Goal: Information Seeking & Learning: Learn about a topic

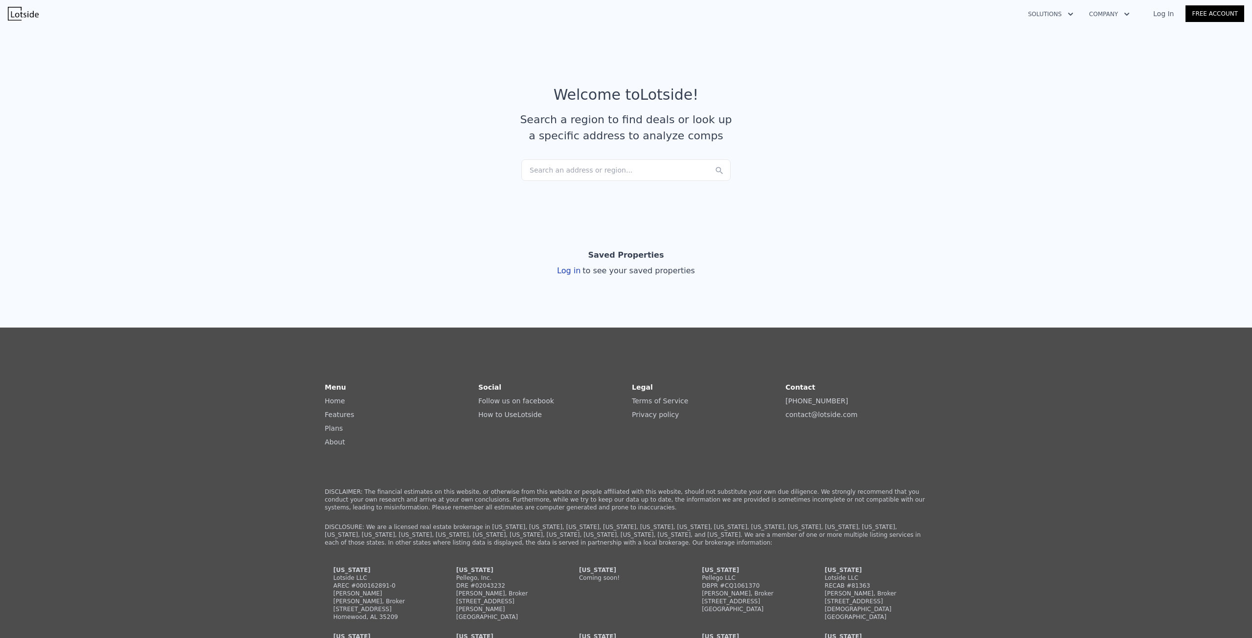
click at [574, 272] on div "Log in to see your saved properties" at bounding box center [626, 271] width 138 height 12
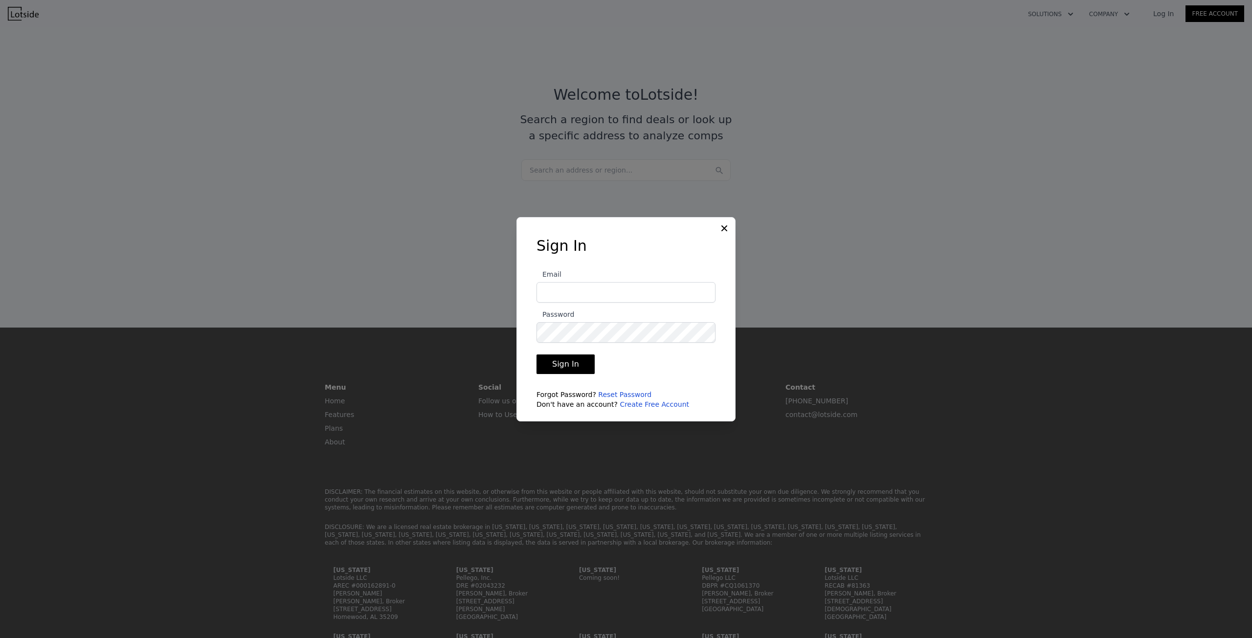
click at [581, 292] on input "Email" at bounding box center [625, 292] width 179 height 21
type input "jakearnold6103@gmail.com"
click at [726, 226] on icon at bounding box center [724, 228] width 10 height 10
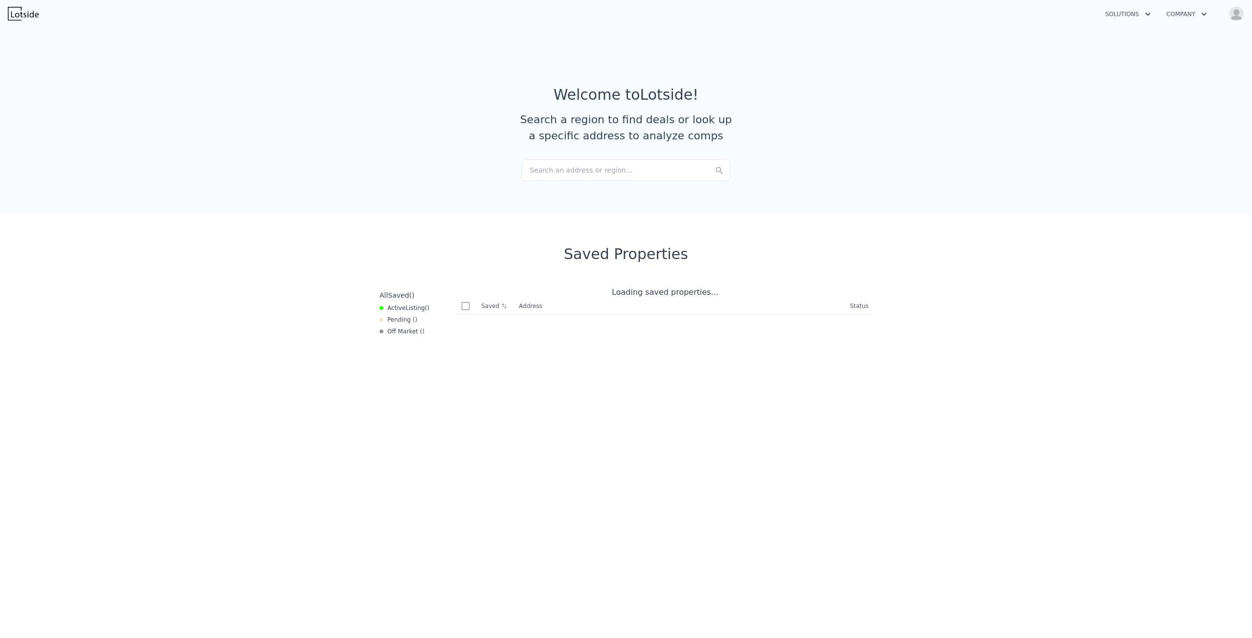
checkbox input "true"
click at [574, 164] on div "Search an address or region..." at bounding box center [625, 170] width 209 height 22
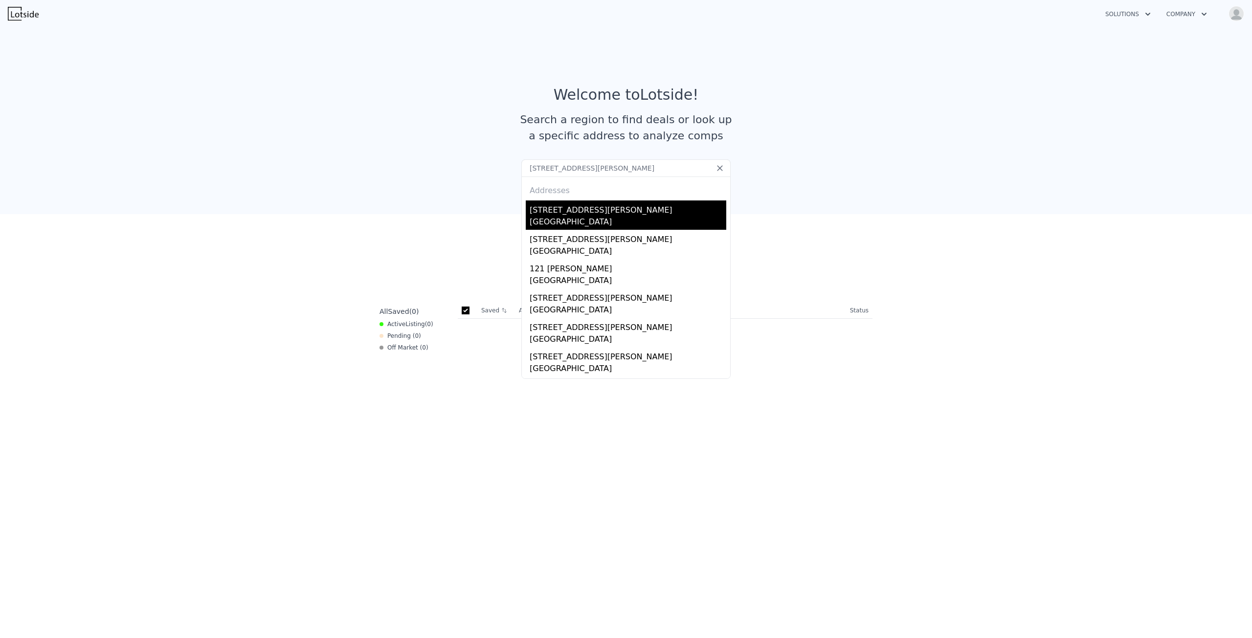
type input "[STREET_ADDRESS][PERSON_NAME]"
click at [595, 220] on div "[GEOGRAPHIC_DATA]" at bounding box center [628, 223] width 197 height 14
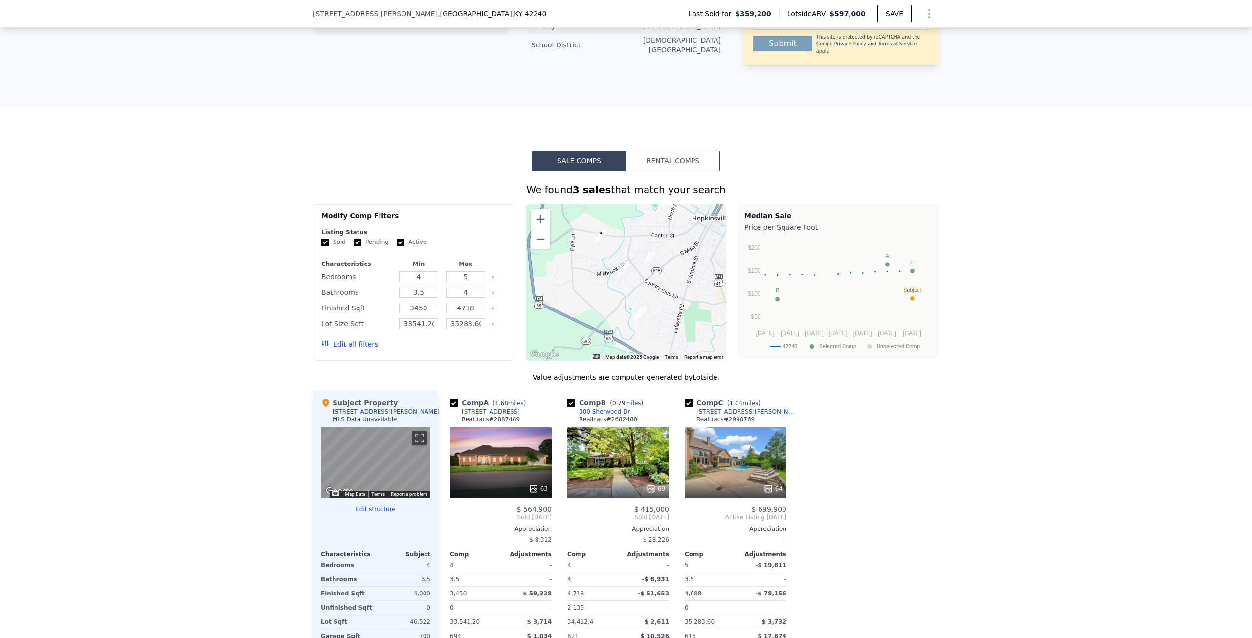
scroll to position [583, 0]
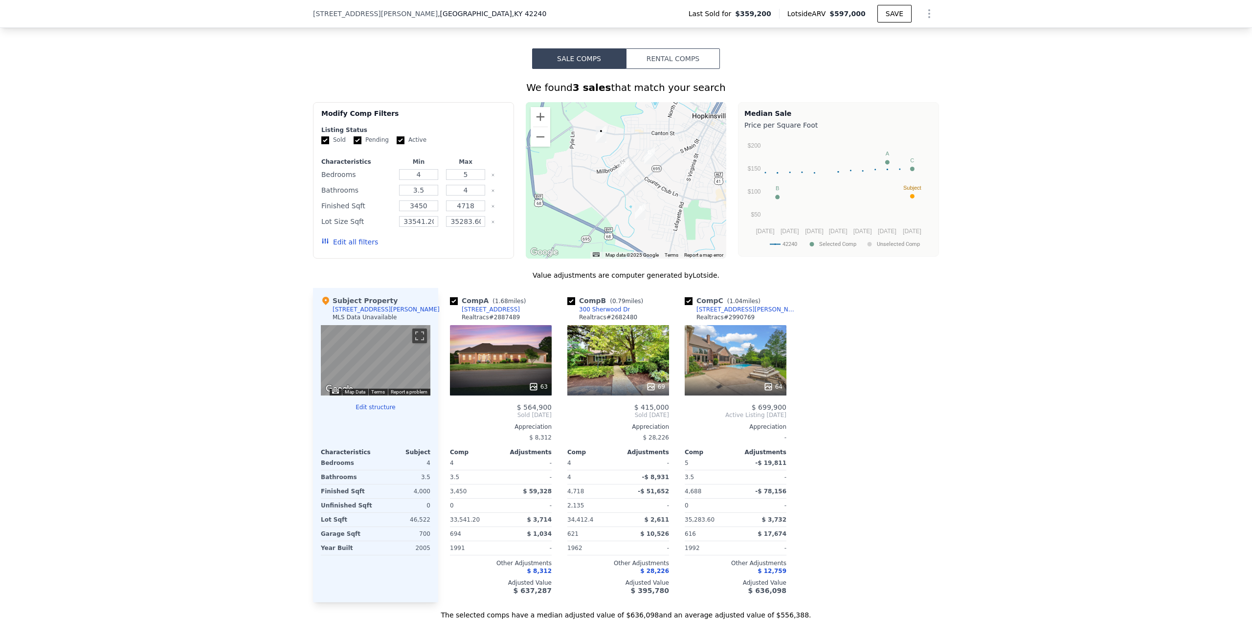
click at [509, 368] on div "63" at bounding box center [501, 360] width 102 height 70
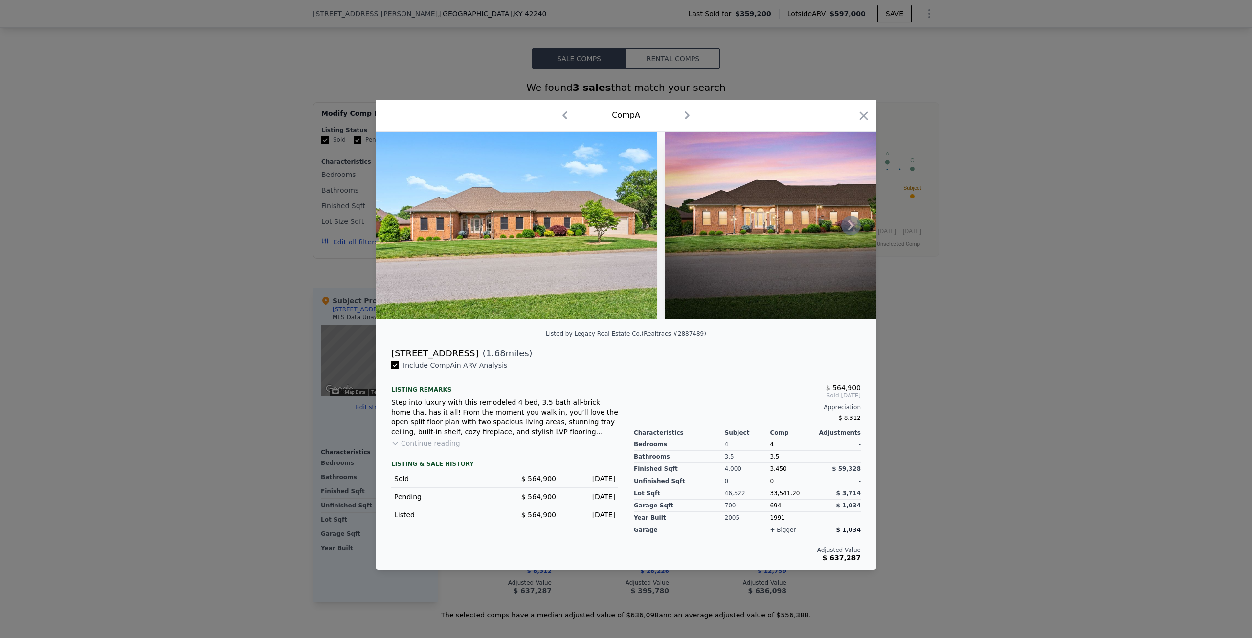
click at [853, 223] on icon at bounding box center [851, 226] width 20 height 20
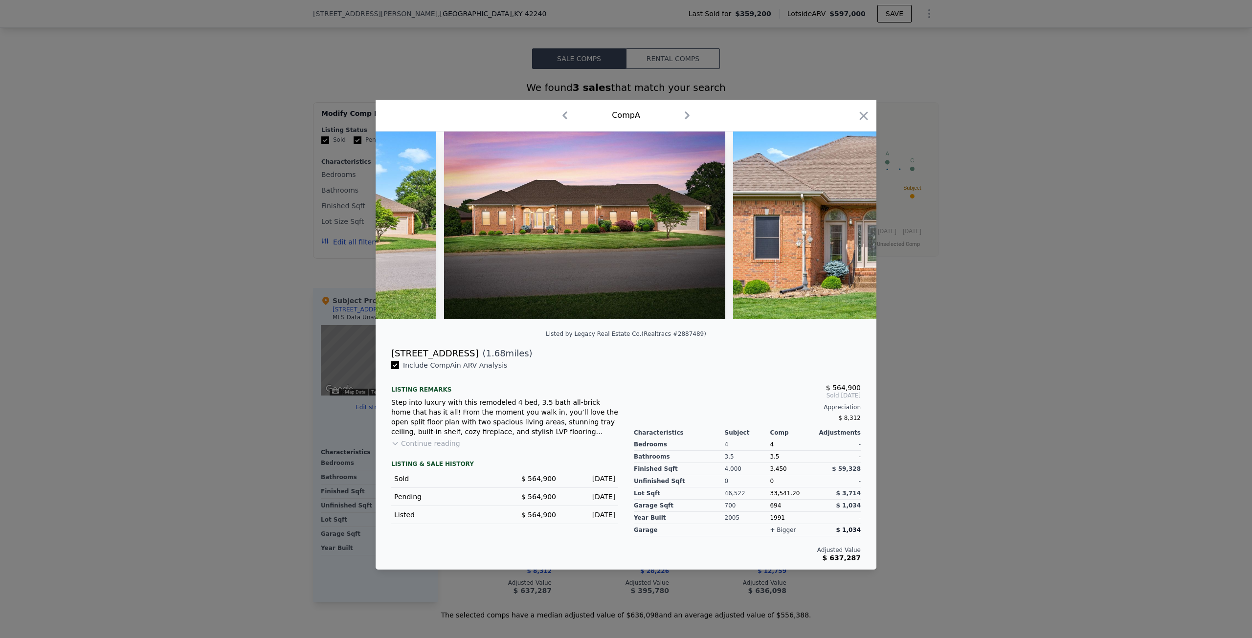
scroll to position [0, 235]
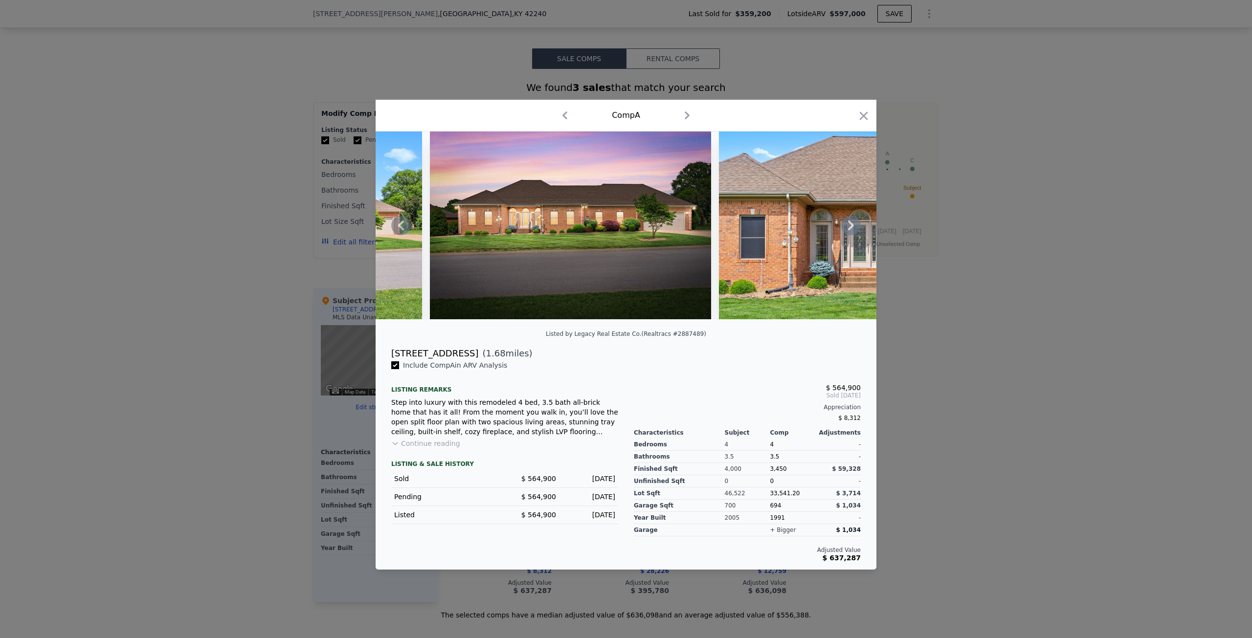
click at [851, 228] on icon at bounding box center [851, 226] width 6 height 10
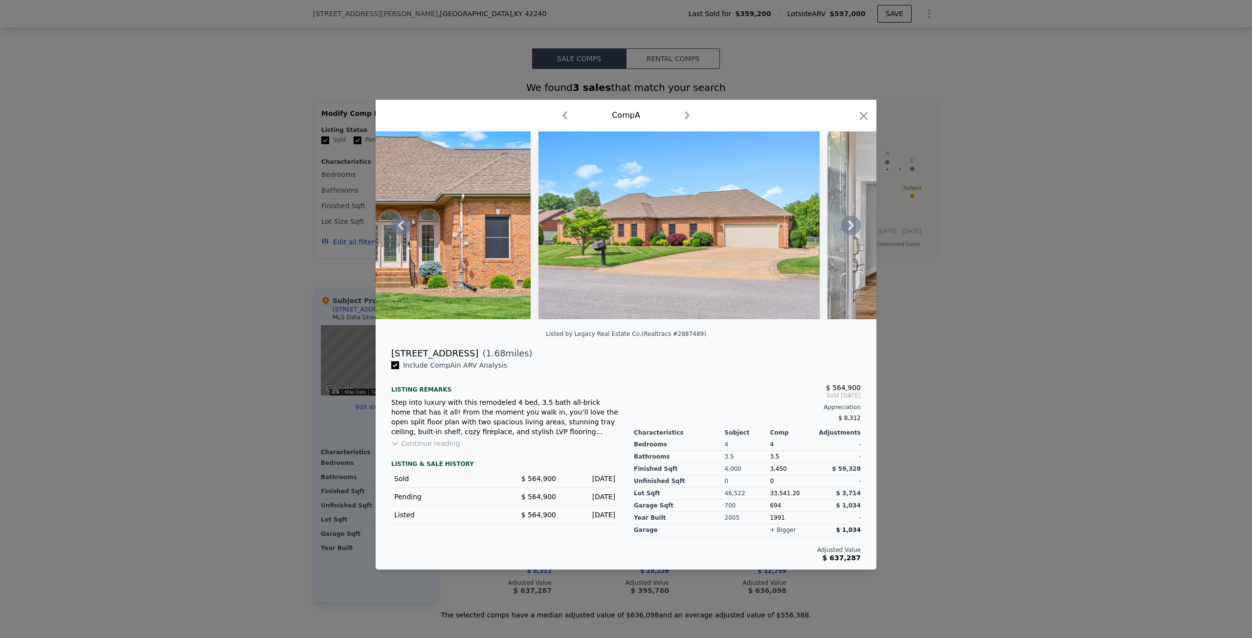
click at [851, 228] on icon at bounding box center [851, 226] width 6 height 10
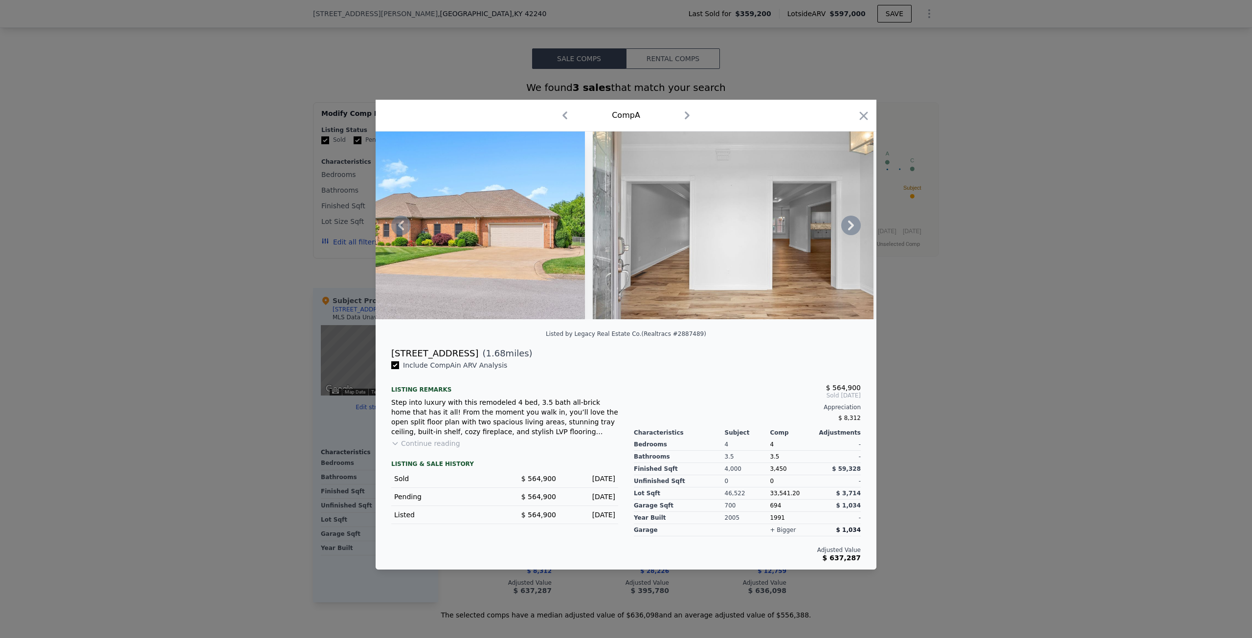
click at [851, 228] on div at bounding box center [626, 226] width 501 height 188
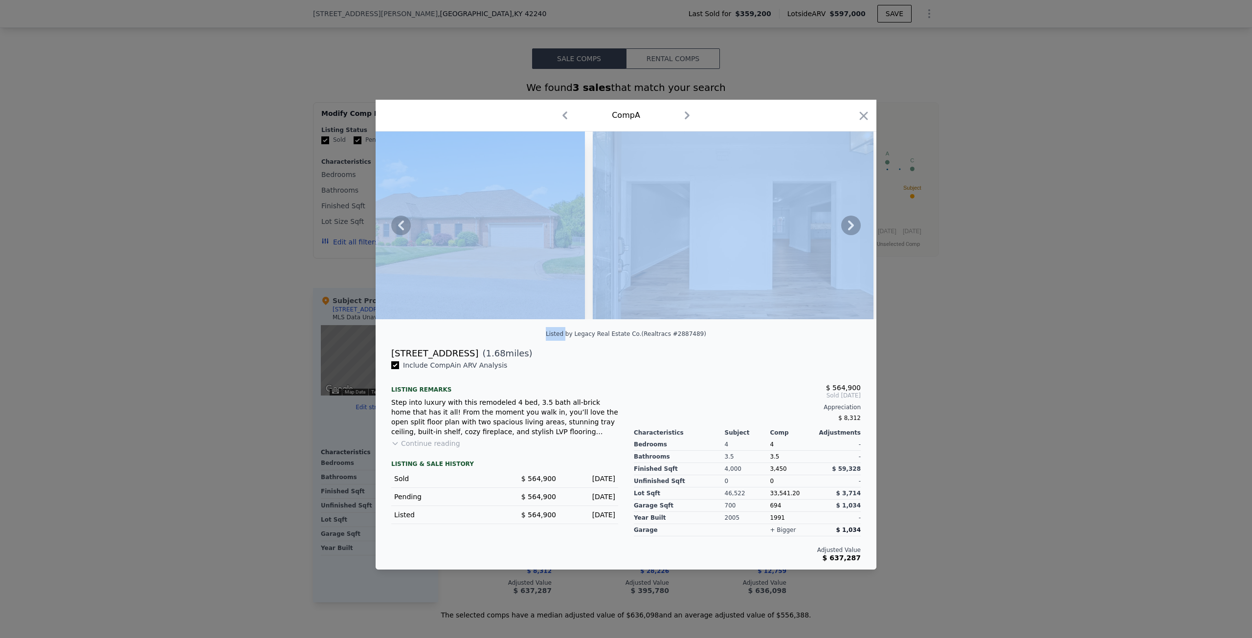
click at [851, 228] on icon at bounding box center [851, 226] width 6 height 10
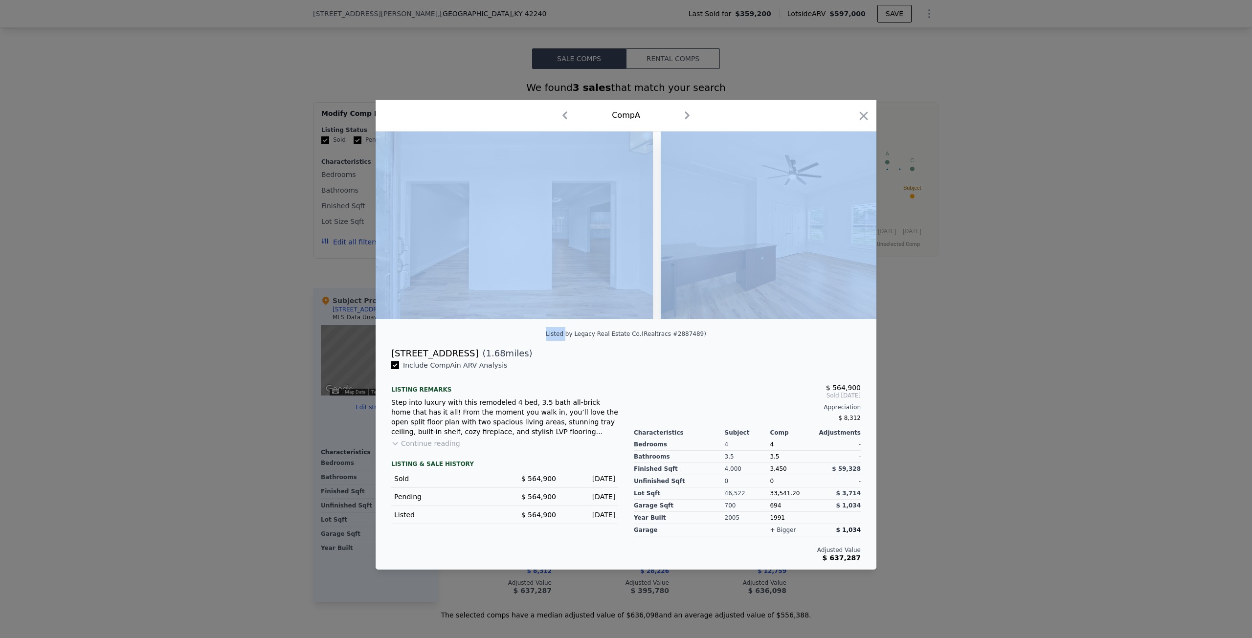
scroll to position [0, 1173]
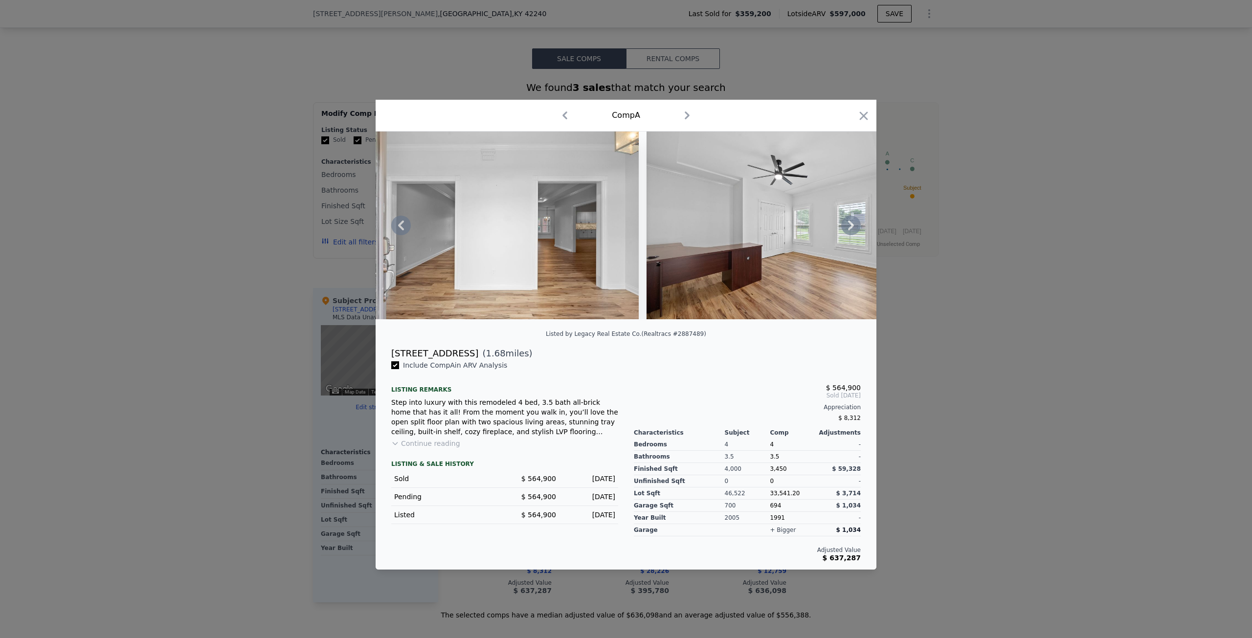
click at [743, 377] on div "$ 564,900 Sold [DATE] Appreciation $ 8,312 Characteristics Subject Comp Adjustm…" at bounding box center [747, 460] width 243 height 201
click at [851, 221] on icon at bounding box center [851, 226] width 20 height 20
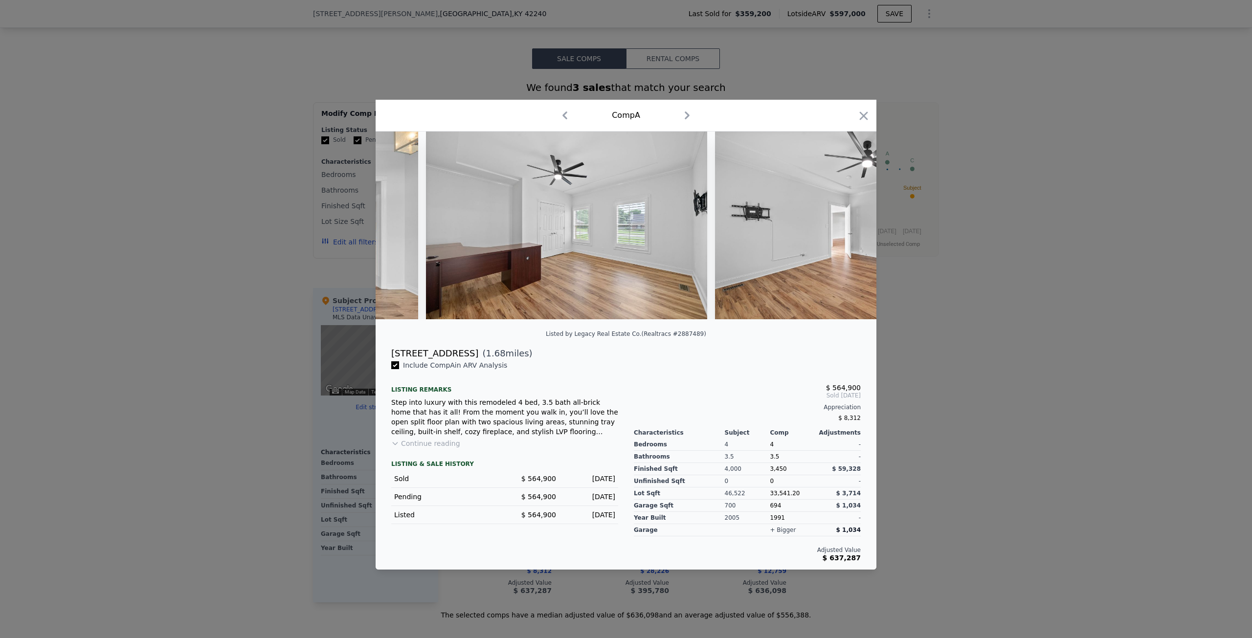
scroll to position [0, 1408]
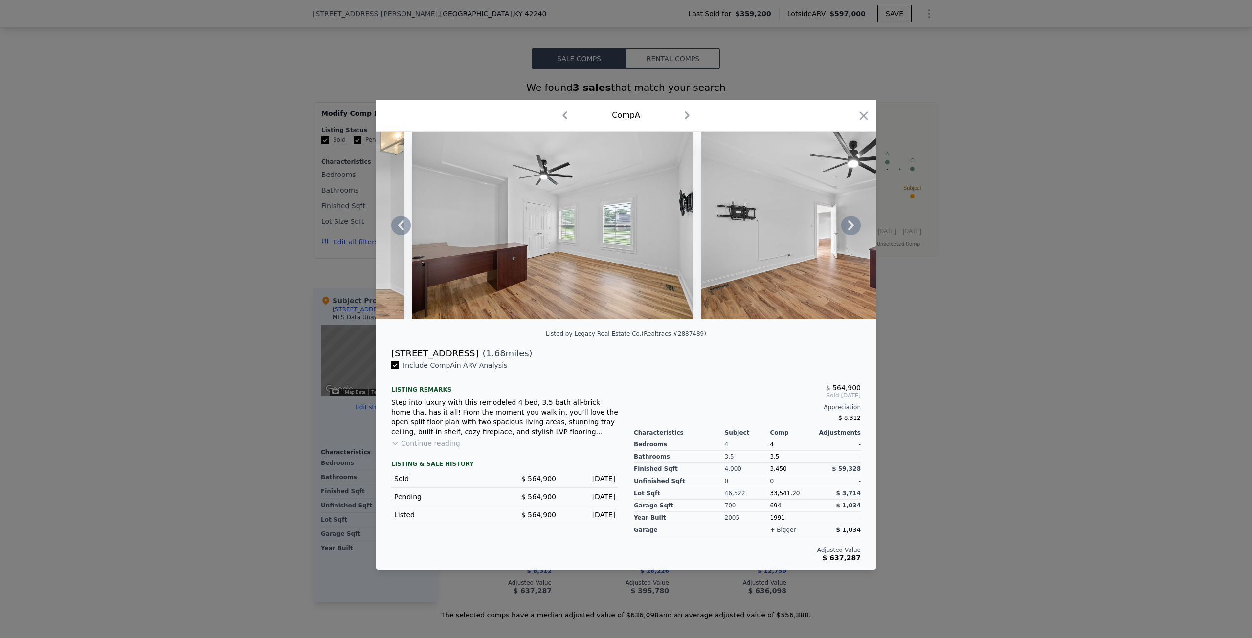
click at [851, 221] on icon at bounding box center [851, 226] width 20 height 20
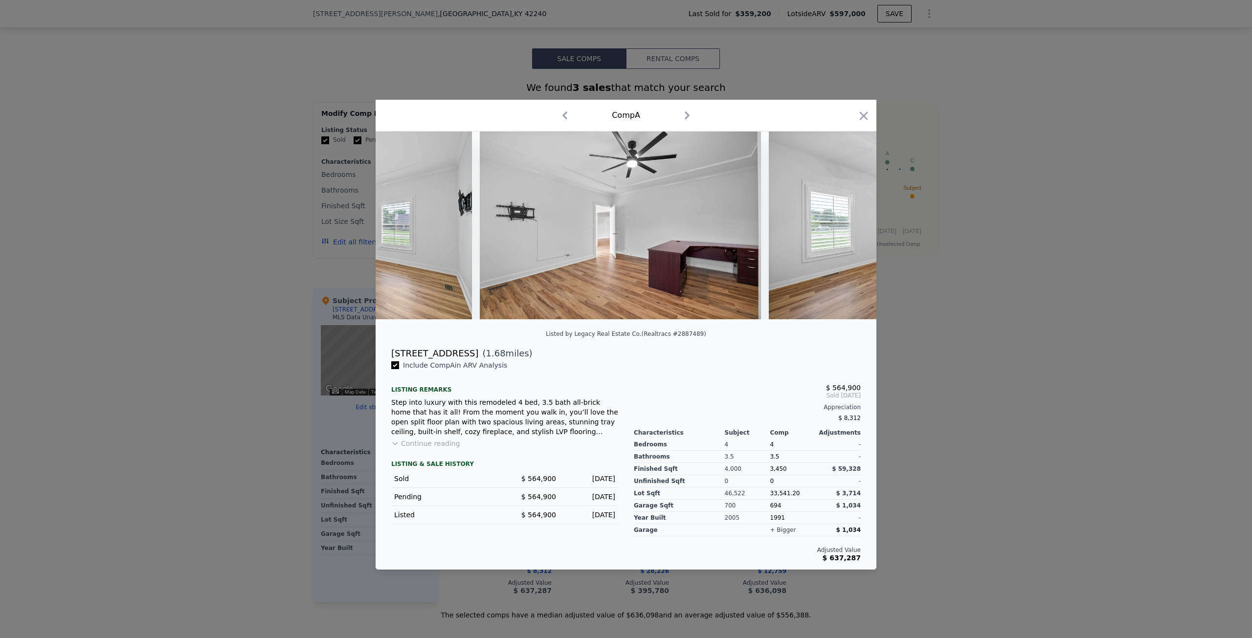
scroll to position [0, 1643]
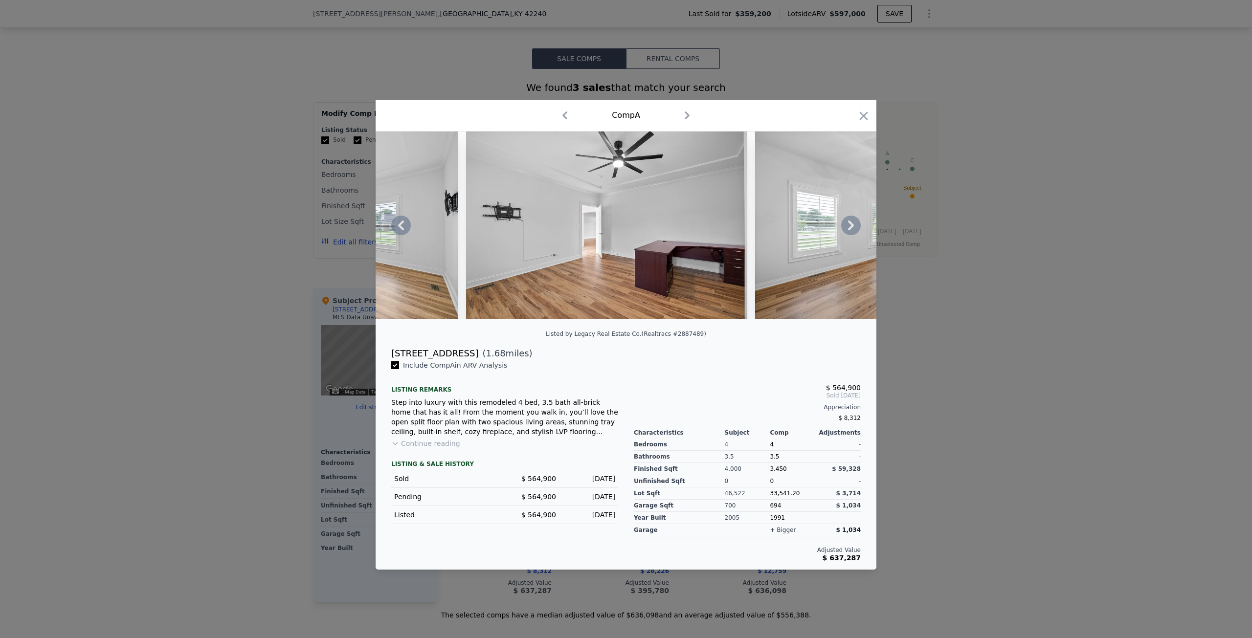
click at [849, 225] on icon at bounding box center [851, 226] width 20 height 20
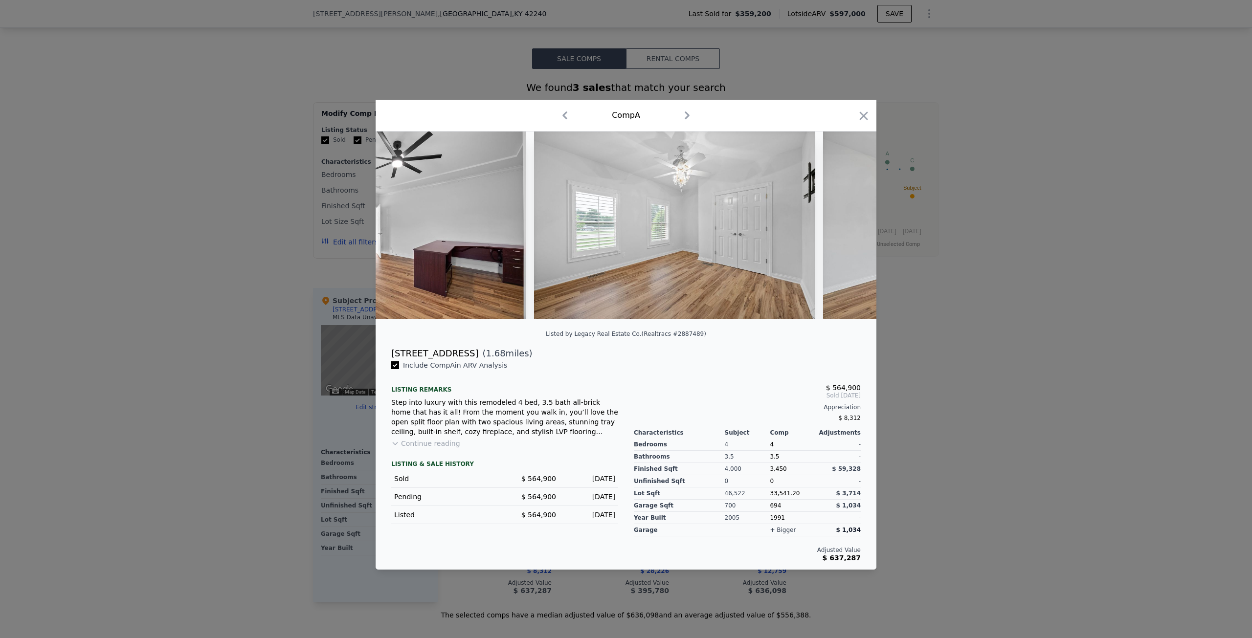
scroll to position [0, 1878]
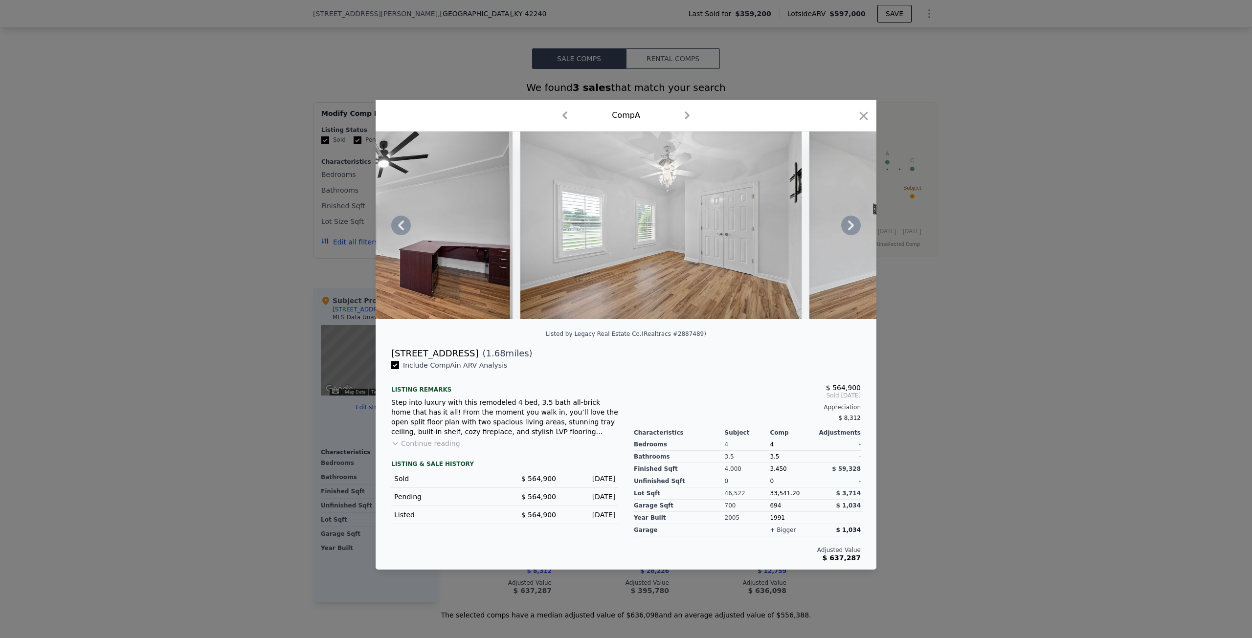
click at [397, 230] on icon at bounding box center [401, 226] width 20 height 20
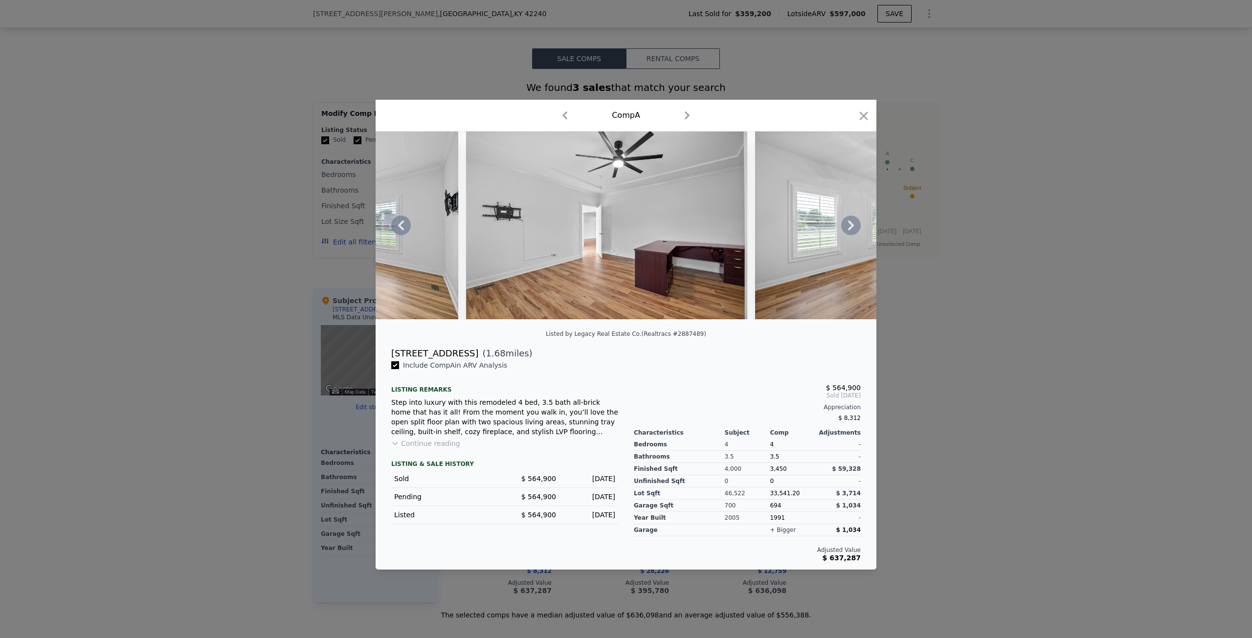
click at [398, 225] on icon at bounding box center [401, 226] width 6 height 10
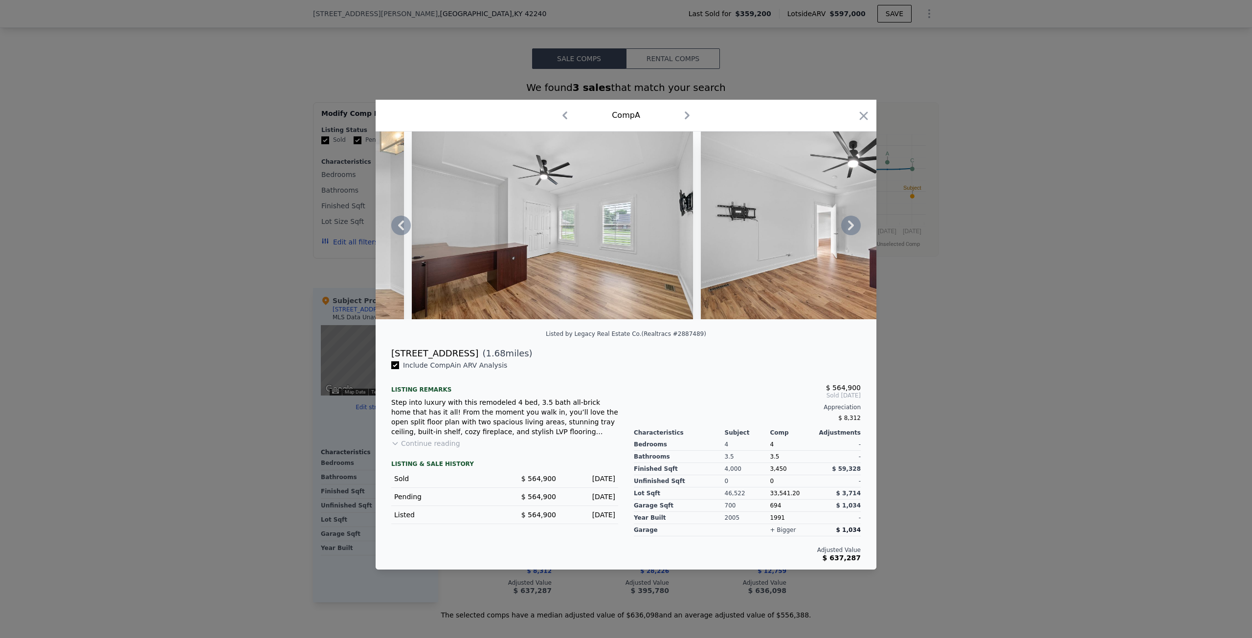
click at [398, 225] on icon at bounding box center [401, 226] width 20 height 20
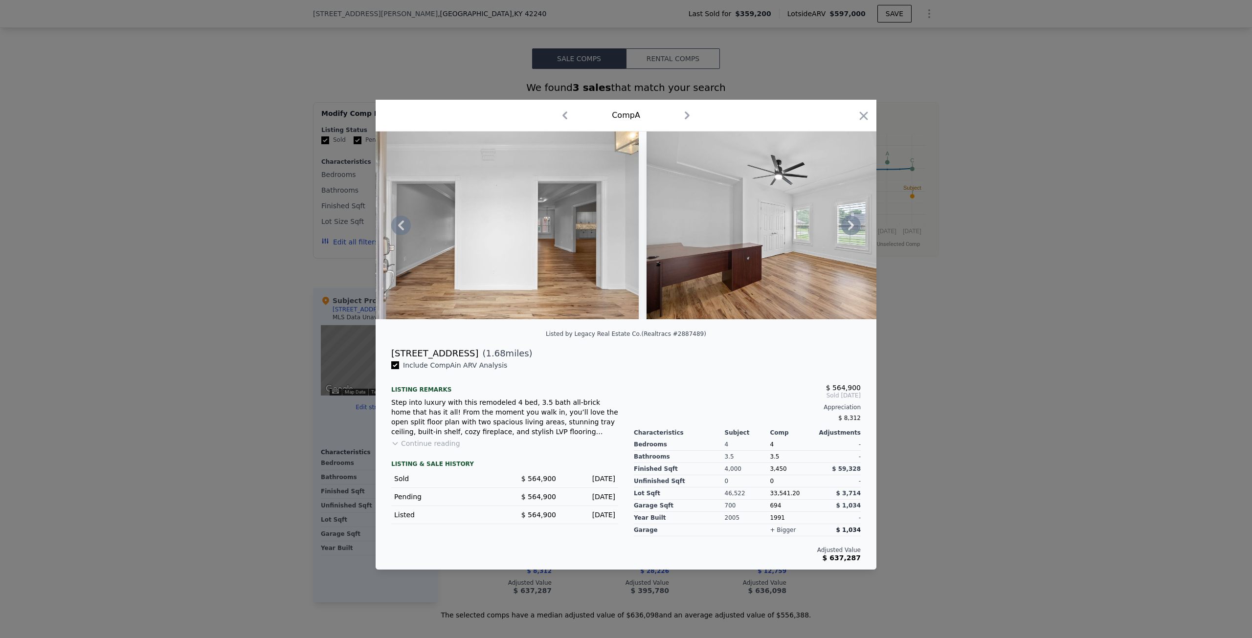
click at [400, 227] on icon at bounding box center [401, 226] width 6 height 10
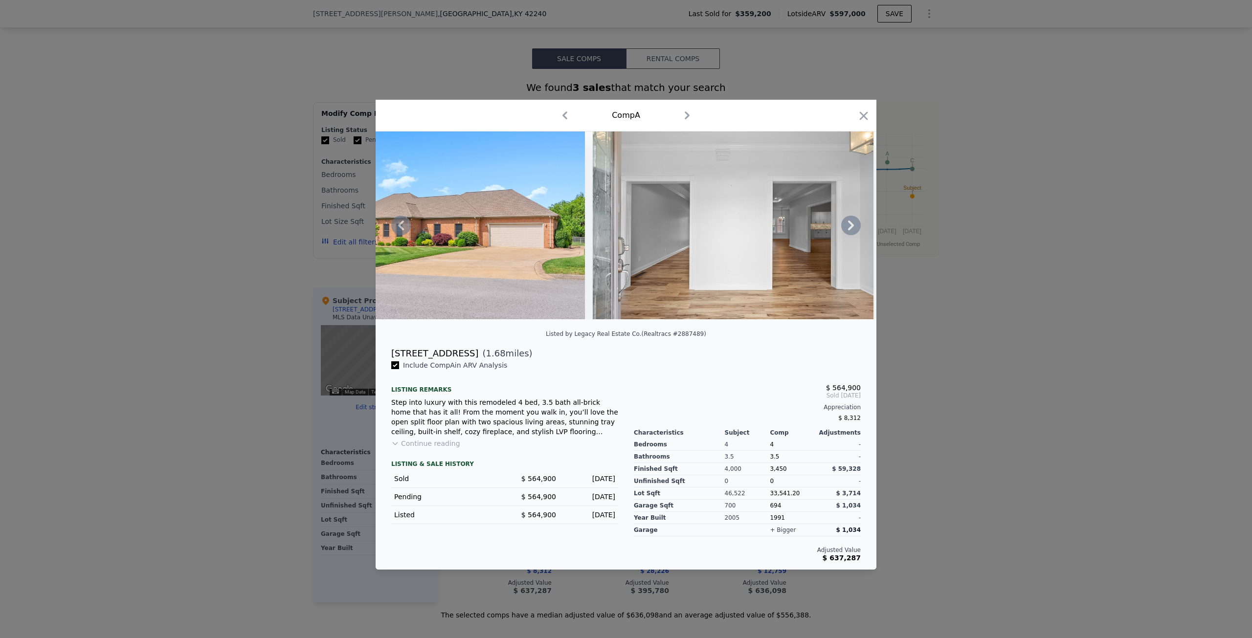
click at [400, 227] on icon at bounding box center [401, 226] width 6 height 10
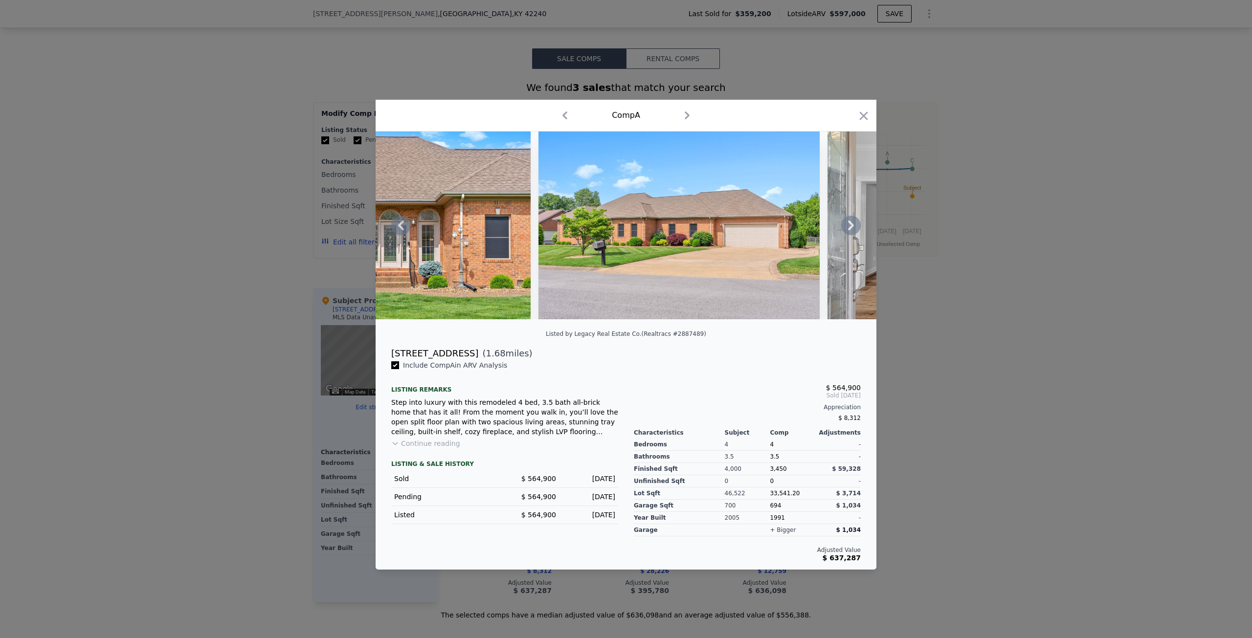
click at [400, 227] on icon at bounding box center [401, 226] width 6 height 10
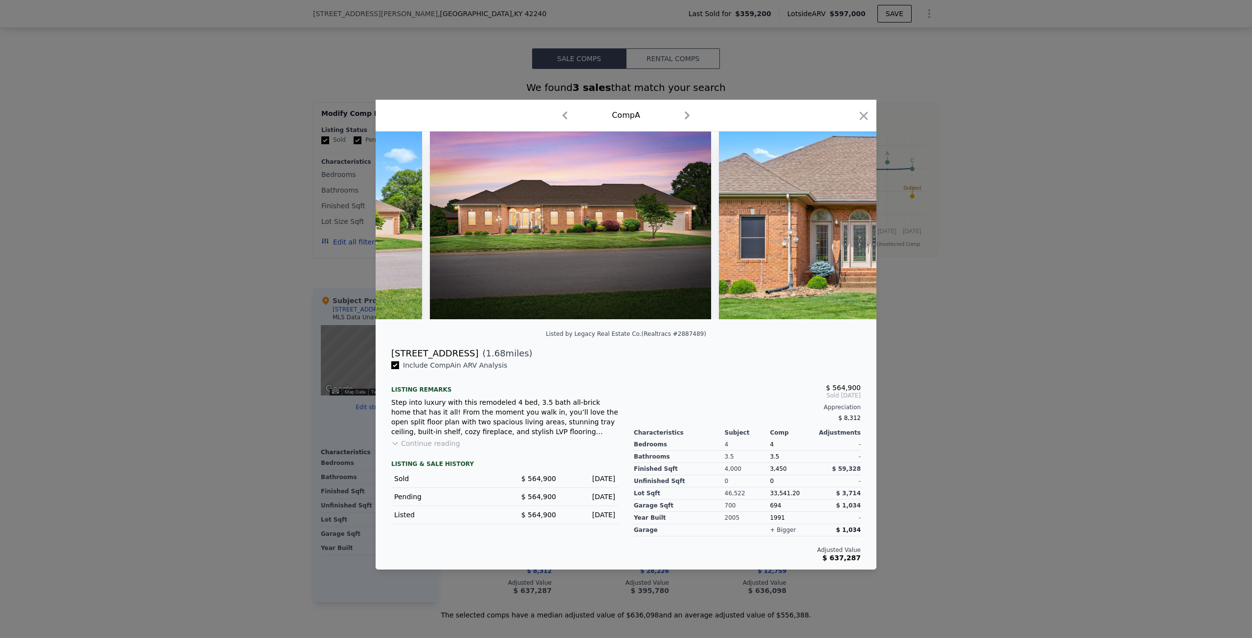
click at [400, 227] on img at bounding box center [281, 226] width 281 height 188
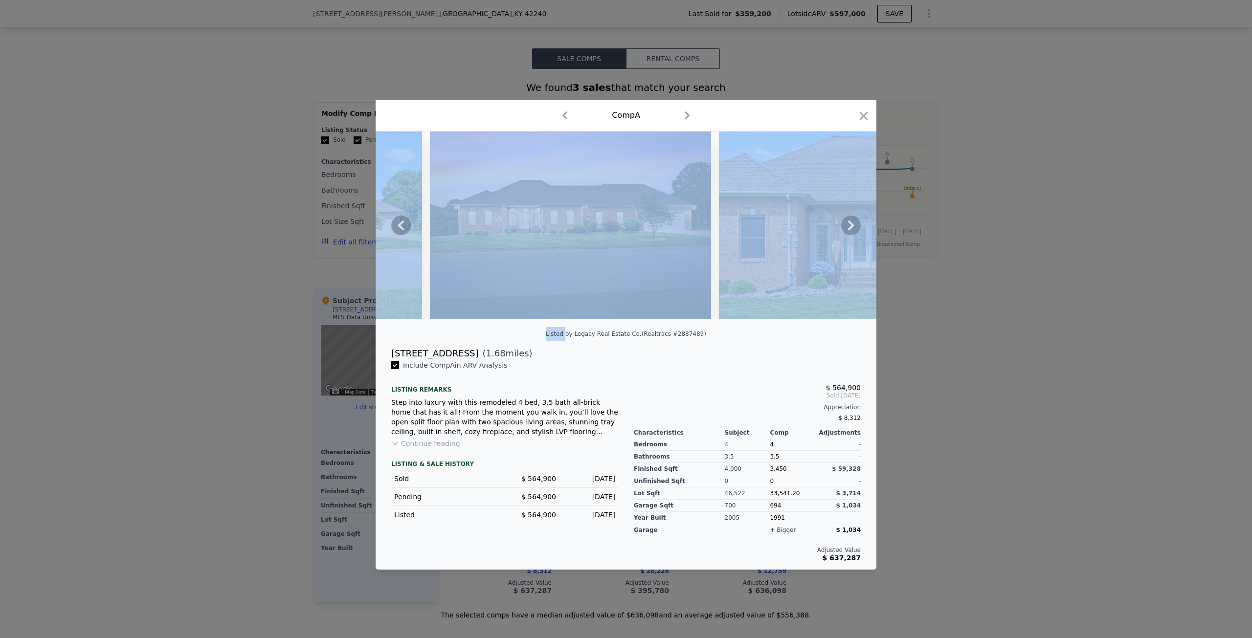
click at [400, 227] on icon at bounding box center [401, 226] width 6 height 10
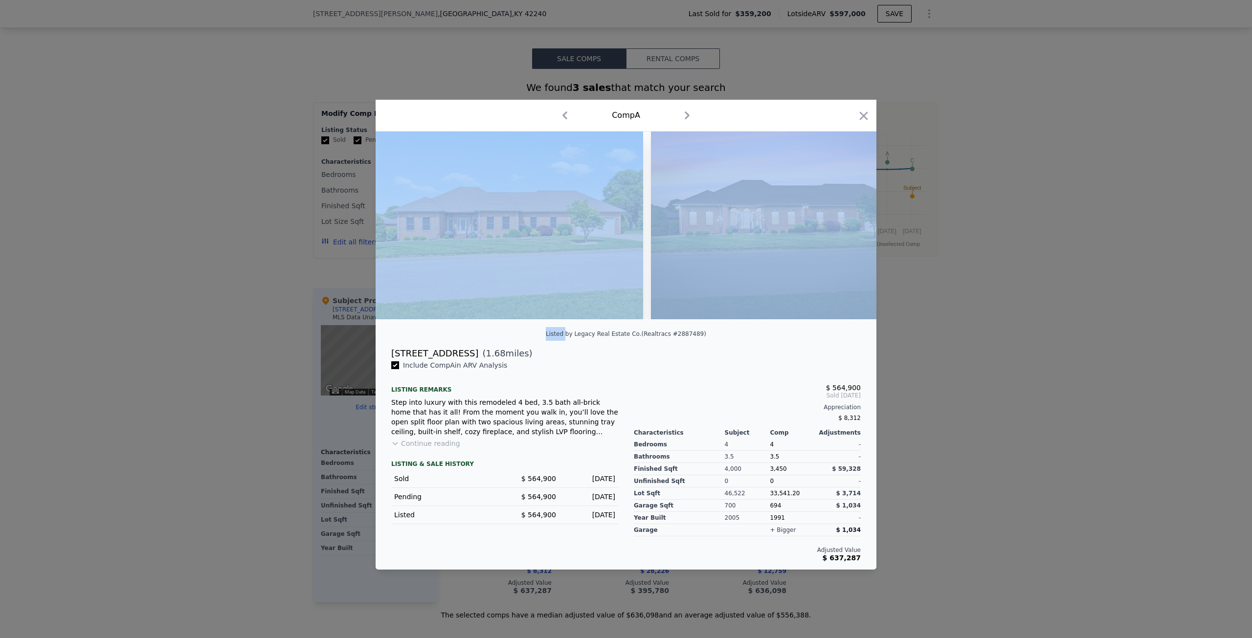
scroll to position [0, 0]
click at [400, 227] on img at bounding box center [516, 226] width 281 height 188
click at [496, 247] on img at bounding box center [516, 226] width 281 height 188
click at [529, 337] on div "Listed by Legacy Real Estate Co. (Realtracs #2887489)" at bounding box center [626, 337] width 501 height 20
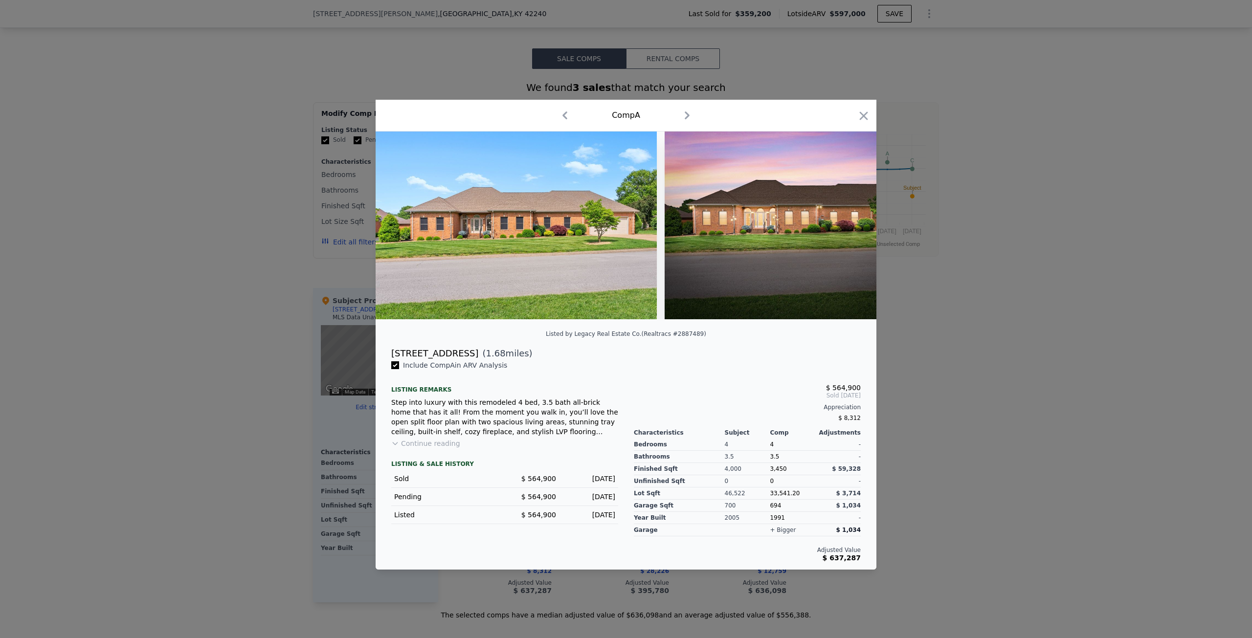
click at [725, 346] on div "Listed by Legacy Real Estate Co. (Realtracs #2887489)" at bounding box center [626, 337] width 501 height 20
click at [860, 113] on icon "button" at bounding box center [864, 116] width 14 height 14
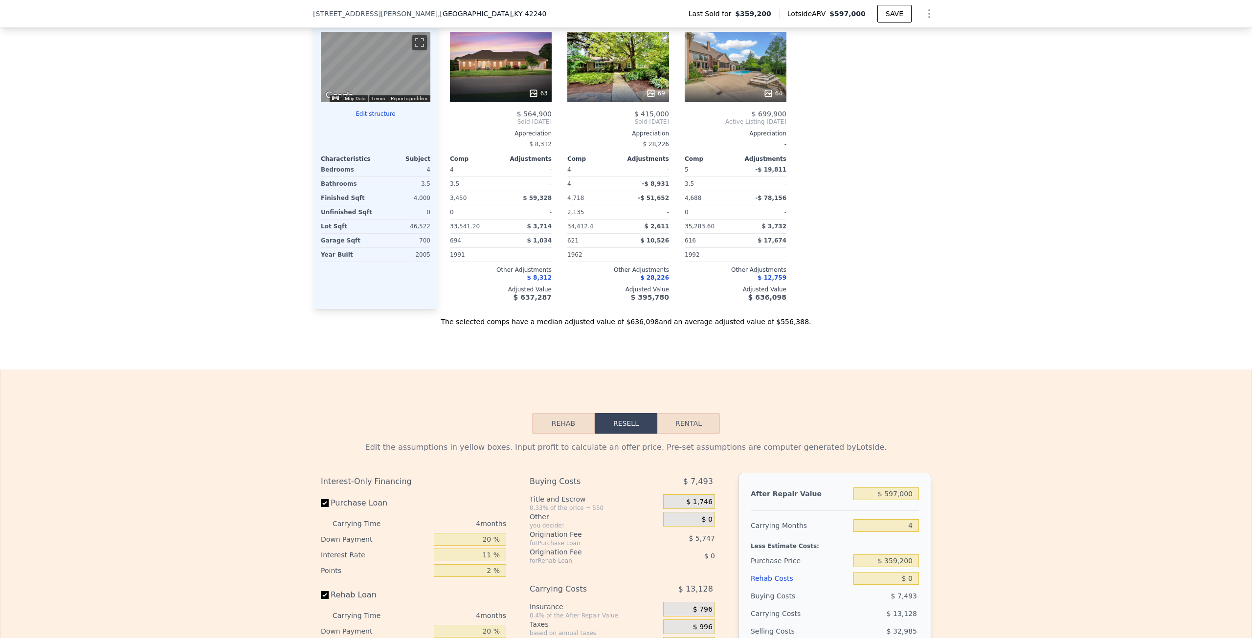
scroll to position [632, 0]
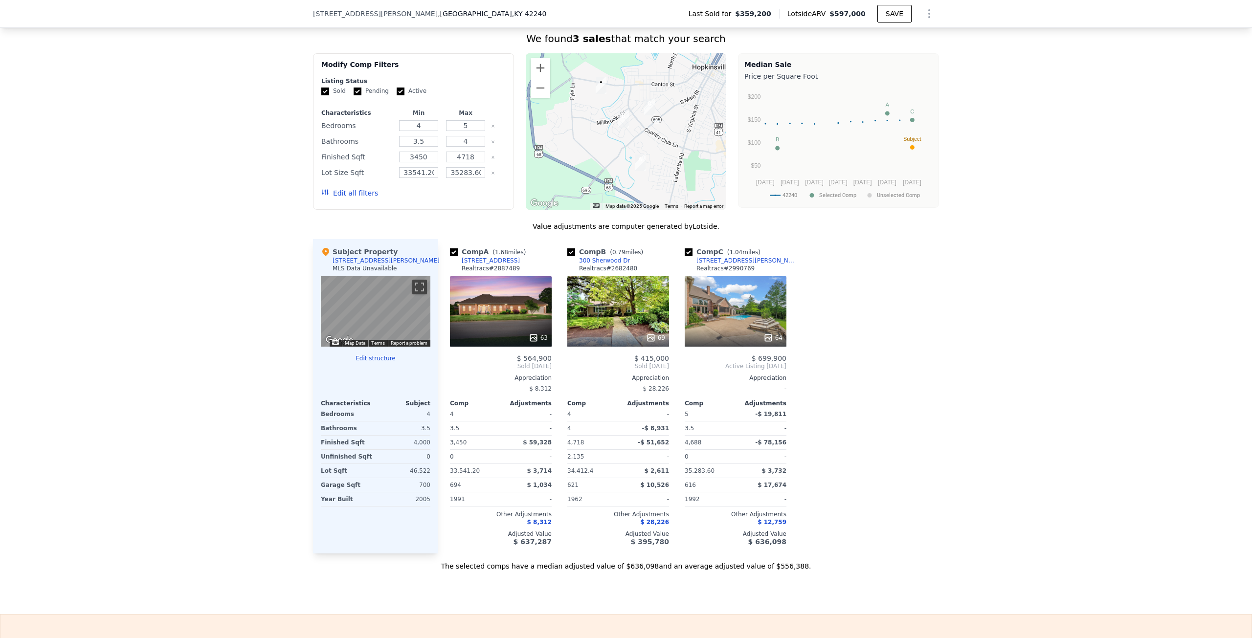
click at [490, 369] on div "$ 564,900 Sold [DATE] Appreciation $ 8,312 Comp Adjustments 4 - 3.5 - 3,450 $ 5…" at bounding box center [501, 449] width 102 height 191
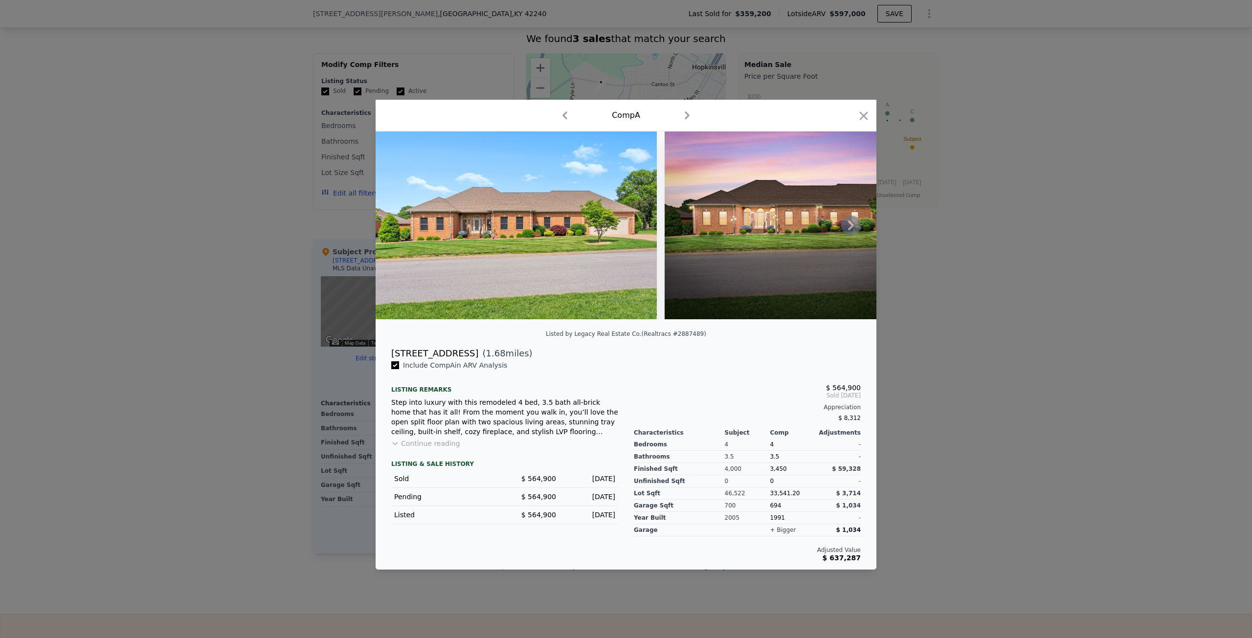
click at [847, 224] on icon at bounding box center [851, 226] width 20 height 20
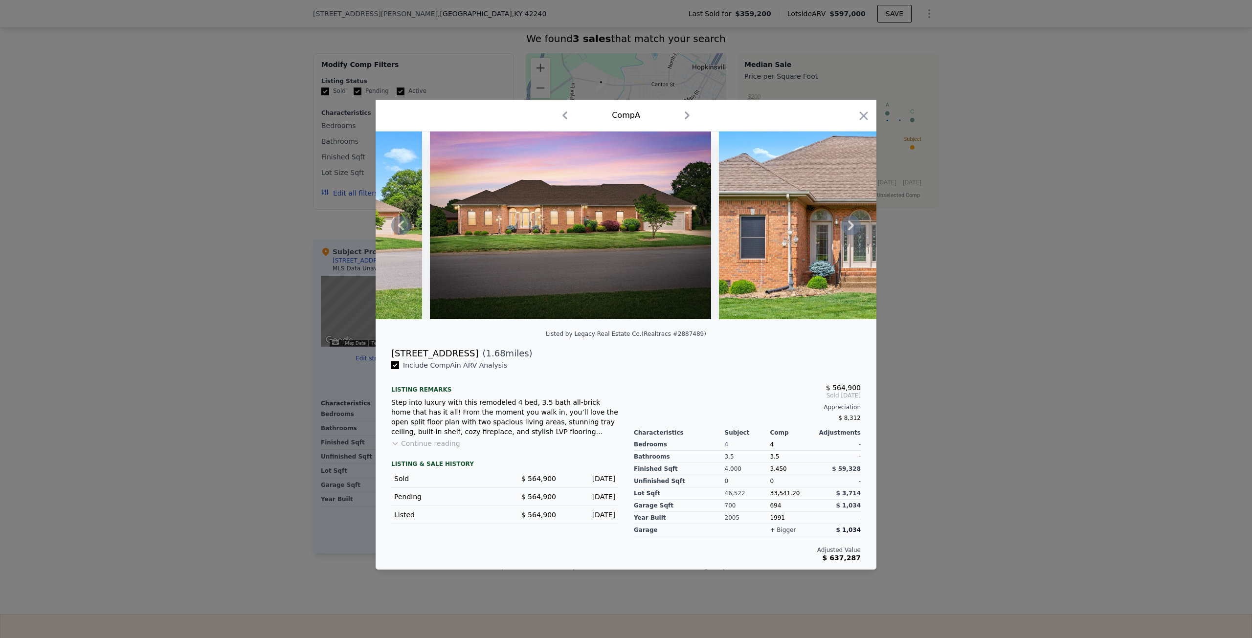
click at [849, 225] on icon at bounding box center [851, 226] width 20 height 20
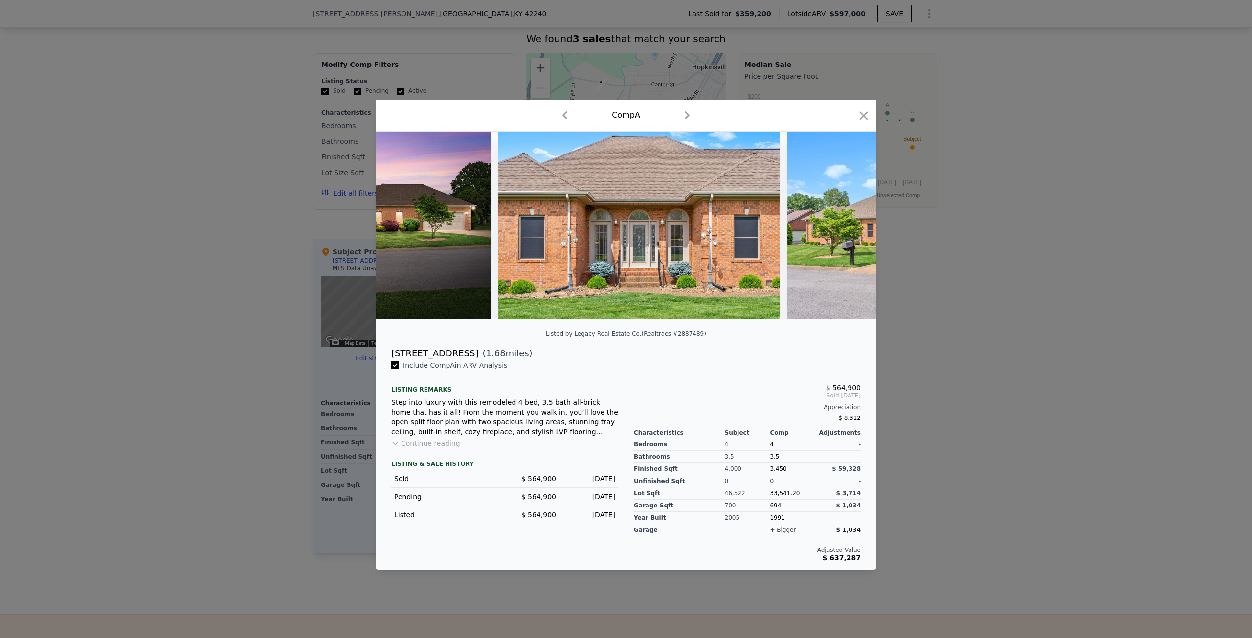
scroll to position [0, 469]
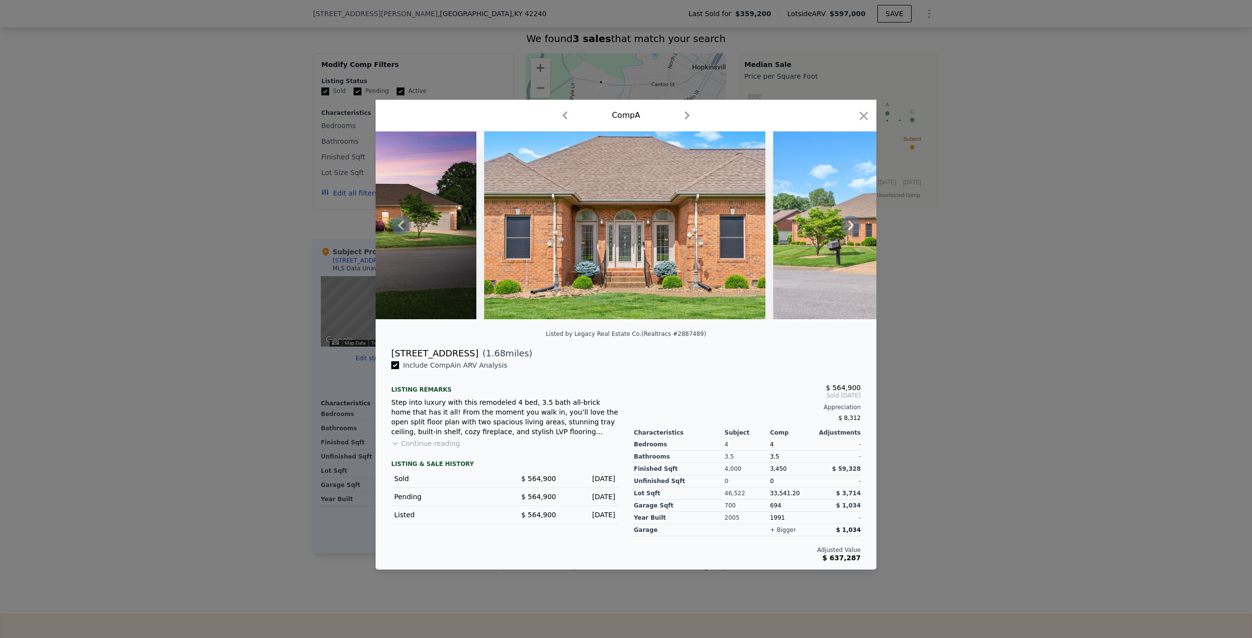
click at [849, 225] on div at bounding box center [626, 226] width 501 height 188
click at [849, 225] on icon at bounding box center [851, 226] width 20 height 20
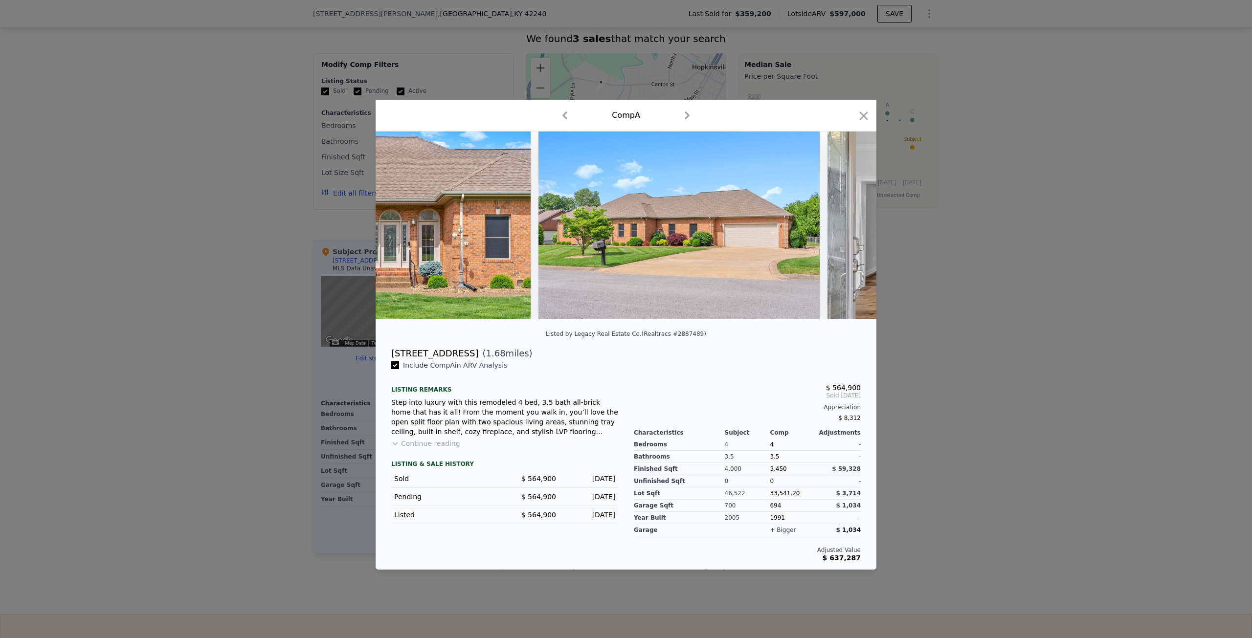
click at [849, 225] on img at bounding box center [967, 226] width 281 height 188
click at [849, 225] on div at bounding box center [626, 226] width 501 height 188
click at [849, 225] on icon at bounding box center [851, 226] width 20 height 20
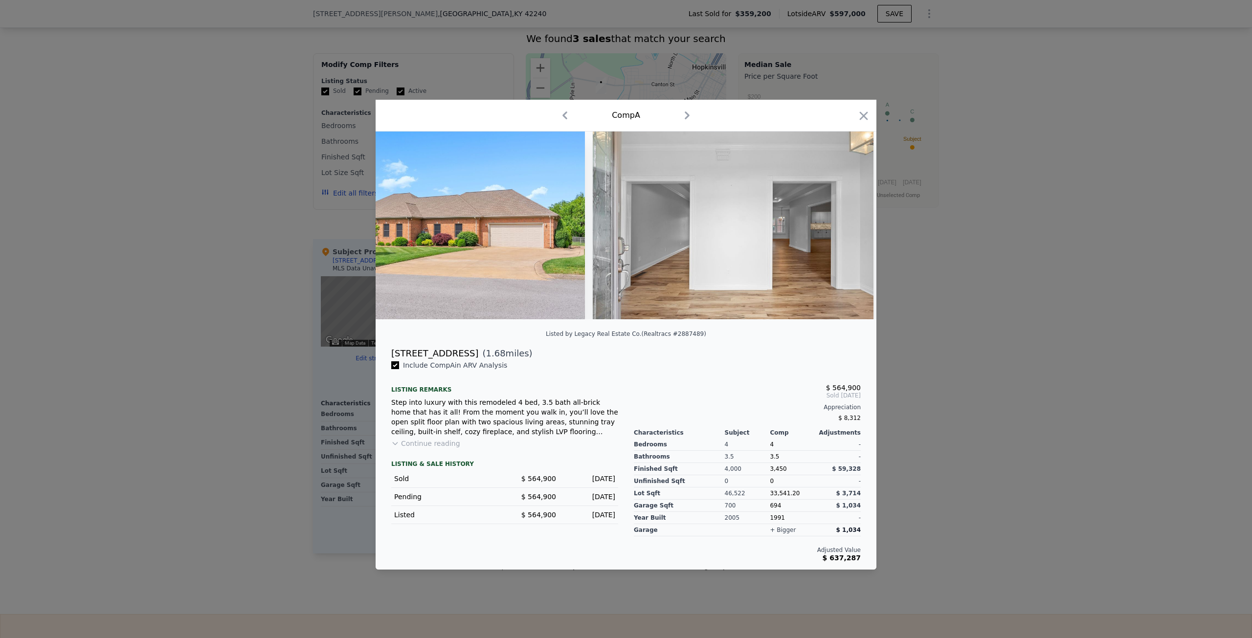
click at [849, 225] on img at bounding box center [733, 226] width 281 height 188
click at [849, 225] on icon at bounding box center [851, 226] width 20 height 20
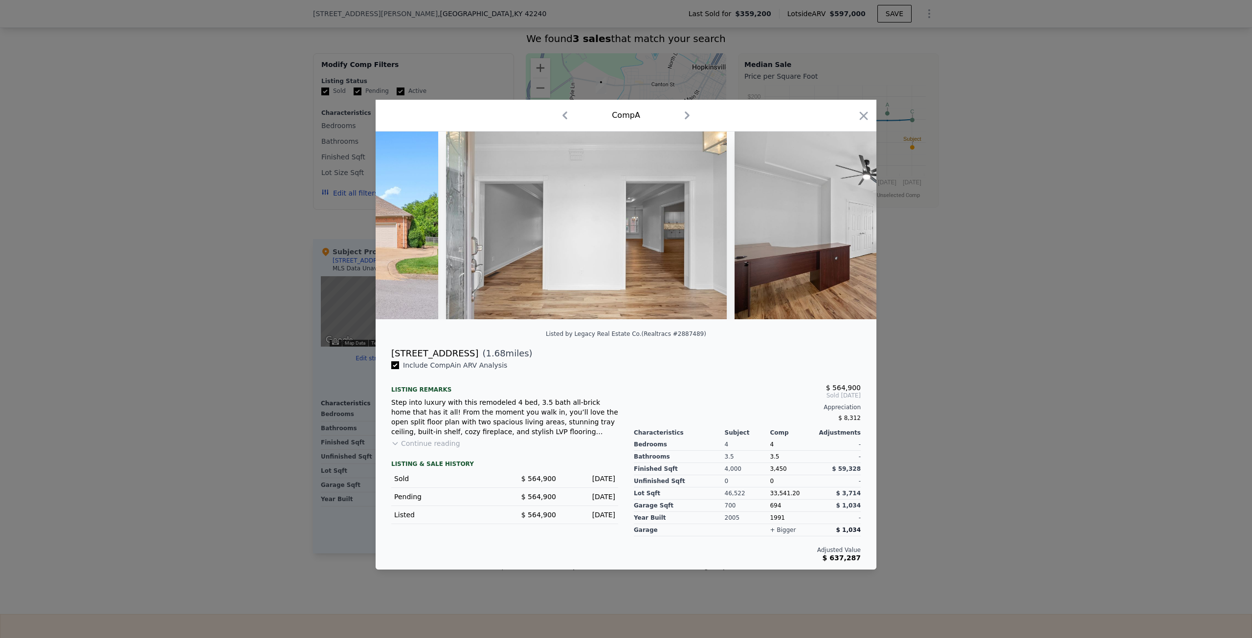
click at [849, 225] on img at bounding box center [874, 226] width 281 height 188
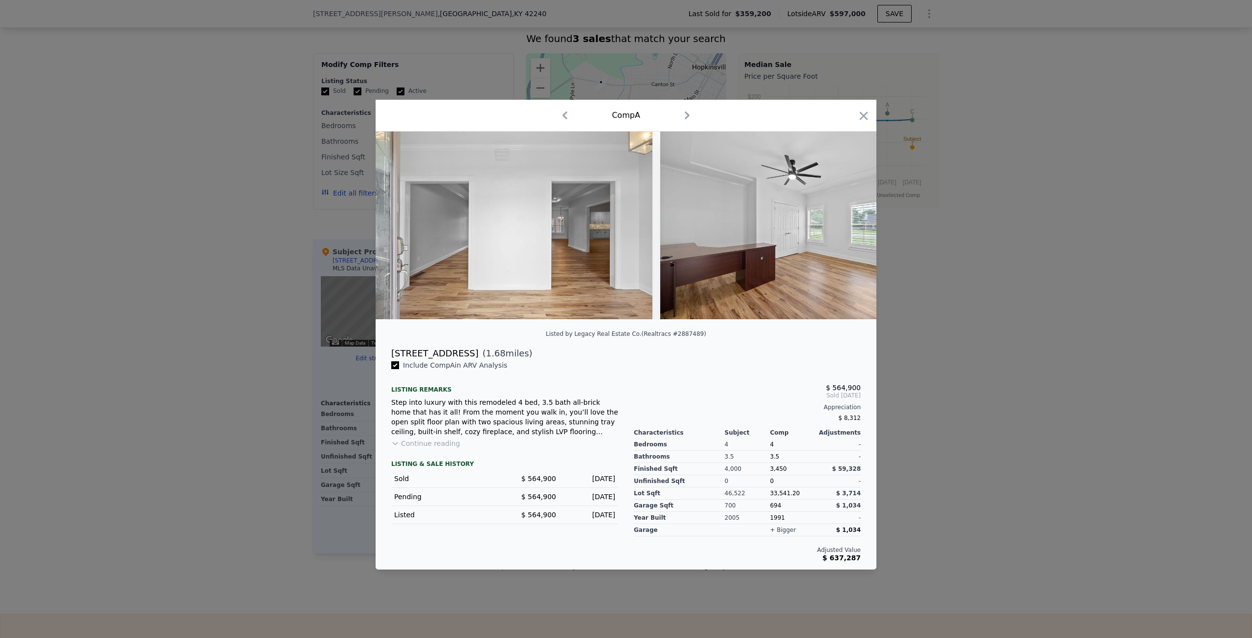
scroll to position [0, 1173]
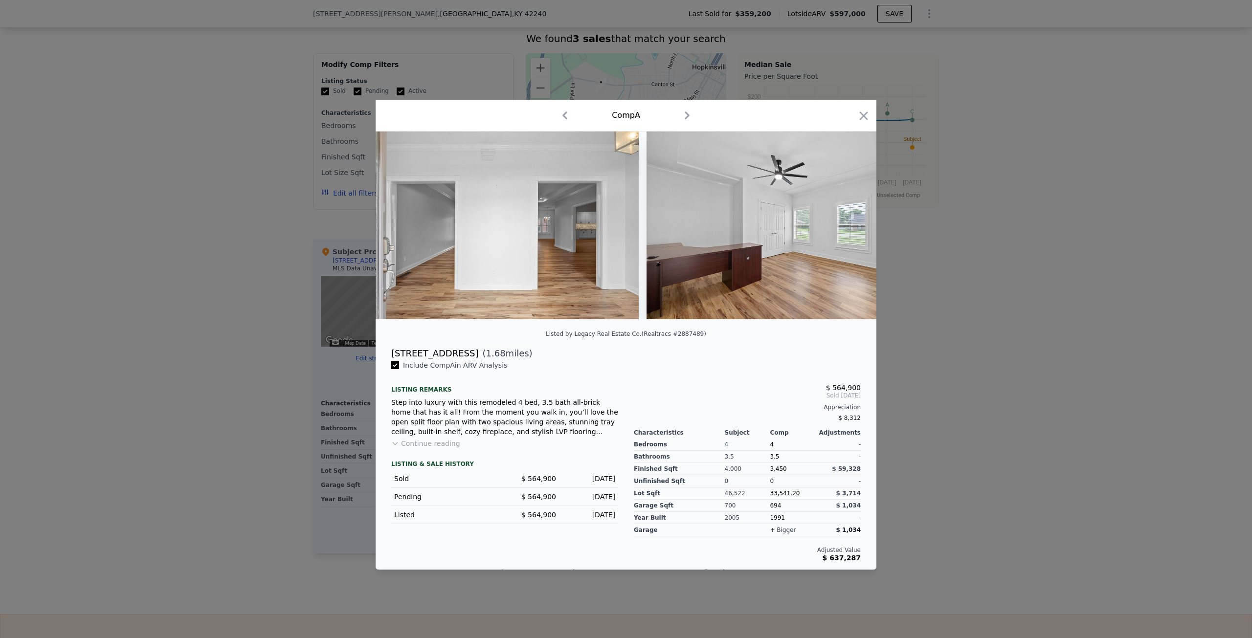
click at [391, 354] on div "[STREET_ADDRESS] ( 1.68 miles)" at bounding box center [625, 354] width 485 height 14
click at [393, 354] on div "[STREET_ADDRESS]" at bounding box center [434, 354] width 87 height 14
drag, startPoint x: 391, startPoint y: 354, endPoint x: 458, endPoint y: 356, distance: 67.0
click at [458, 356] on div "[STREET_ADDRESS] ( 1.68 miles)" at bounding box center [625, 354] width 485 height 14
copy div "[STREET_ADDRESS]"
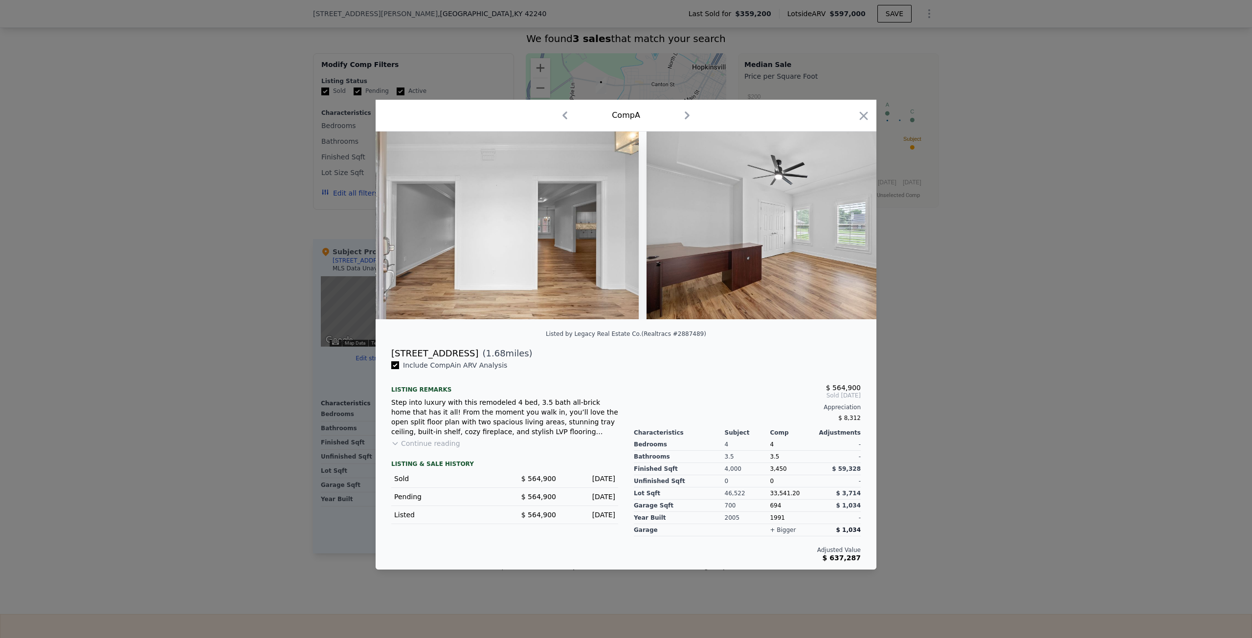
click at [491, 113] on div "Comp A" at bounding box center [625, 116] width 485 height 16
